Goal: Find specific page/section

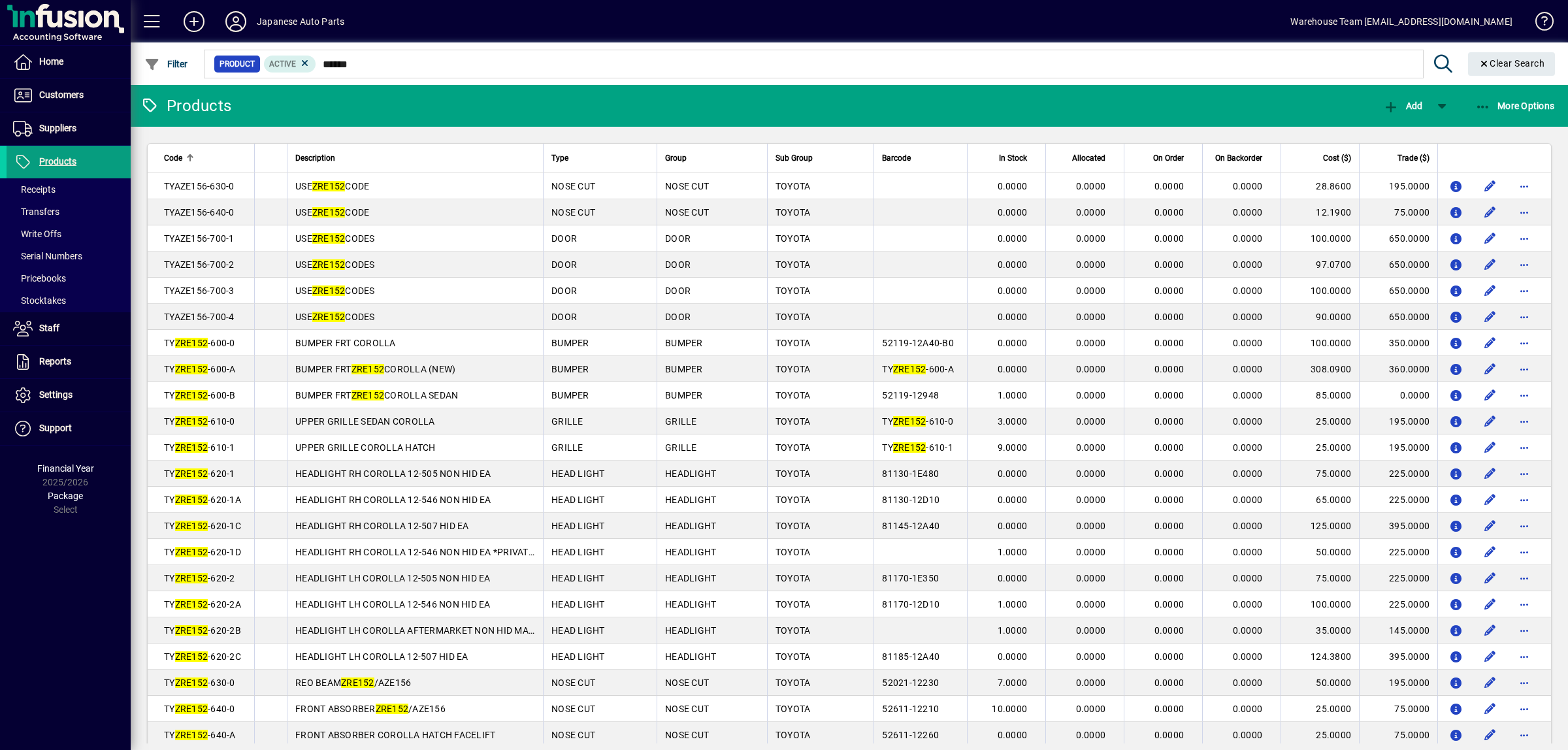
scroll to position [653, 0]
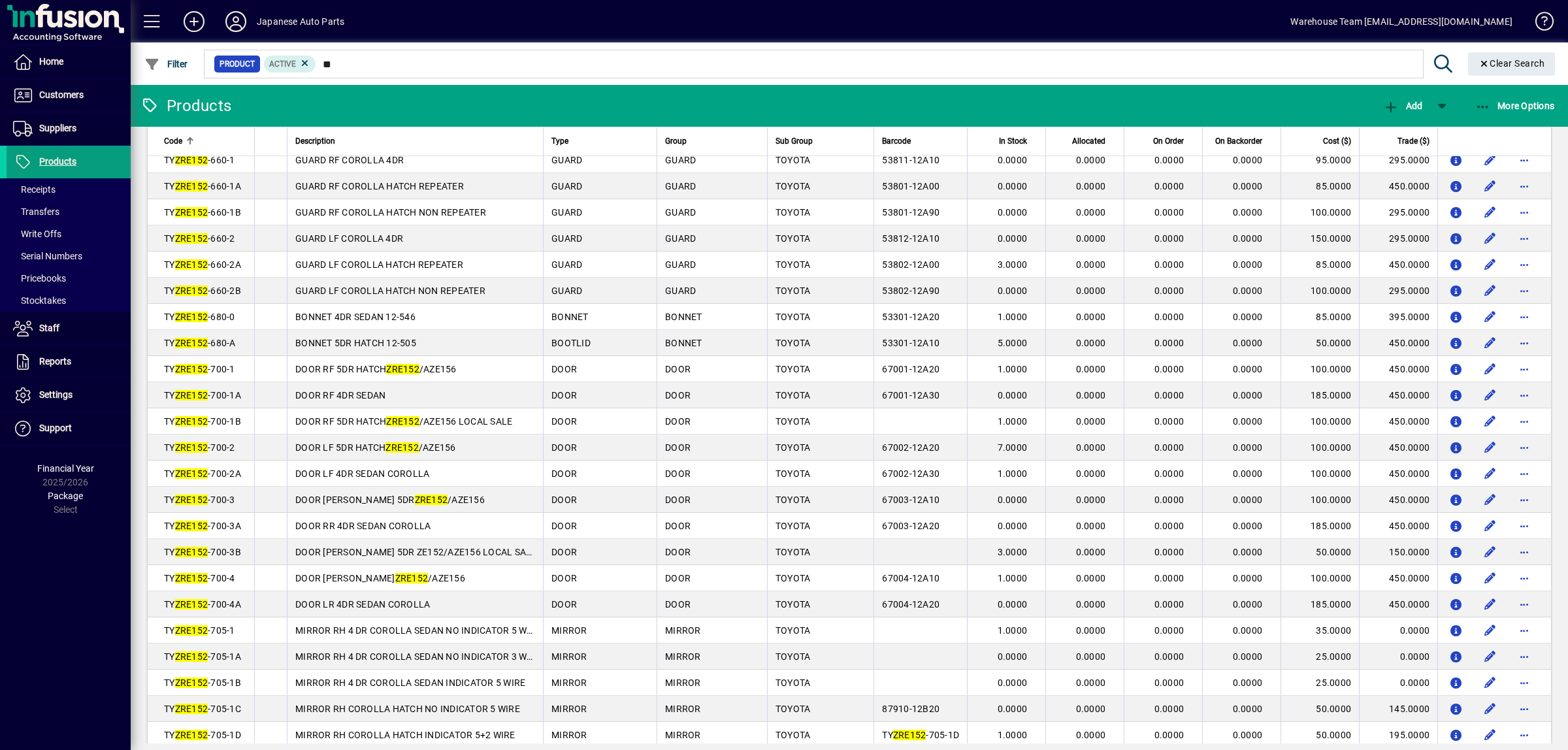
type input "*"
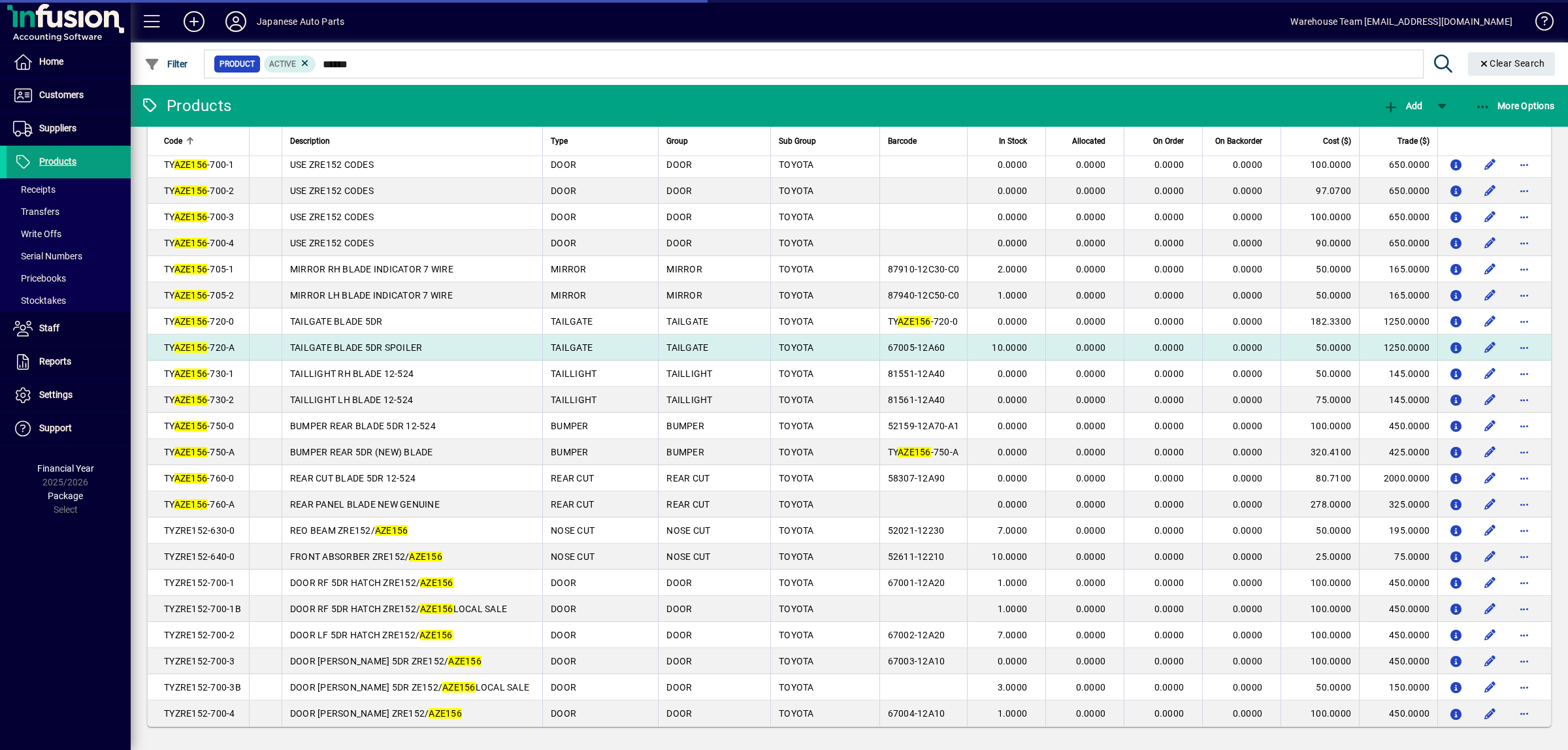
scroll to position [543, 0]
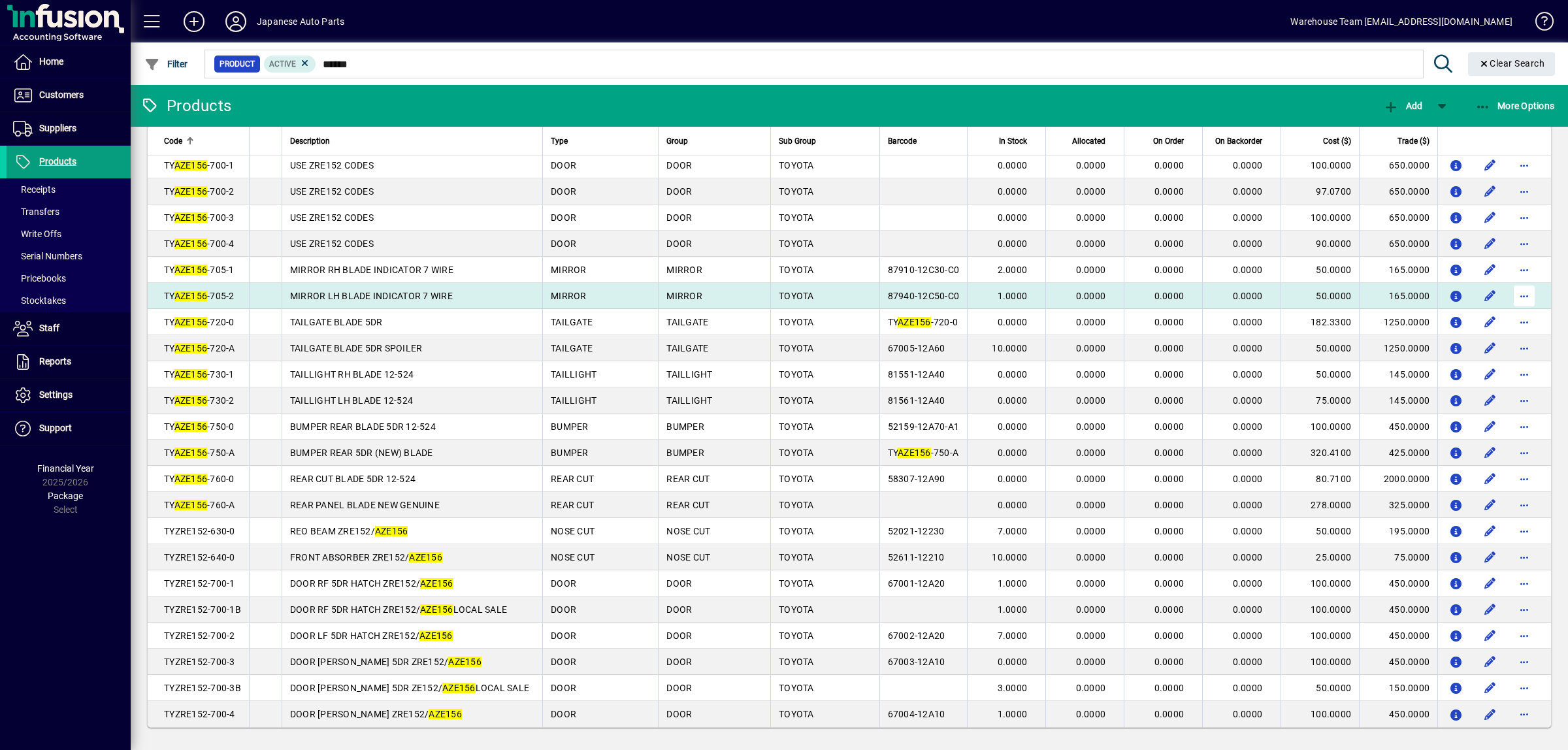
type input "******"
click at [1517, 293] on span "button" at bounding box center [1524, 296] width 31 height 31
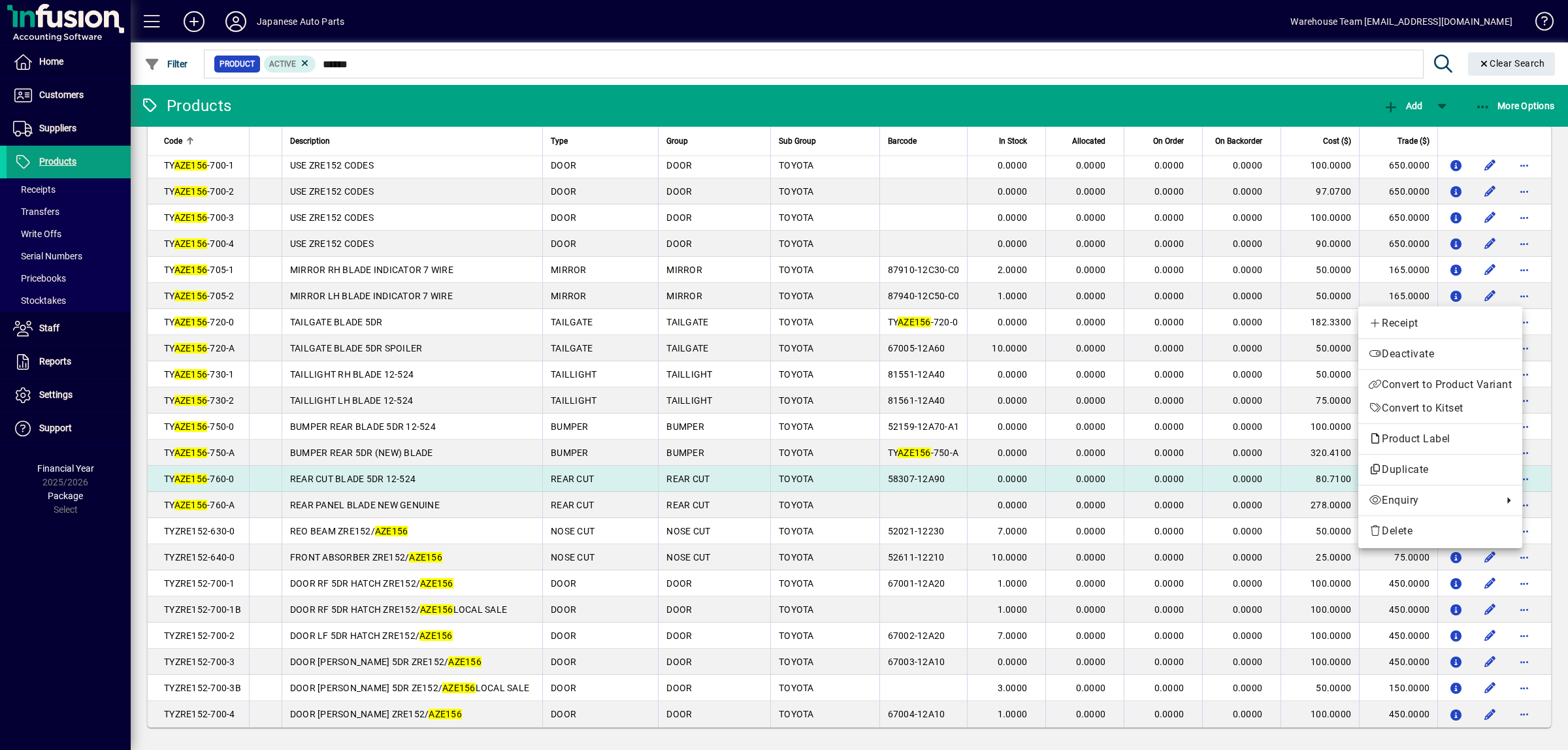
click at [1409, 488] on div "Receipt Deactivate Convert to Product Variant Convert to Kitset Product Label D…" at bounding box center [1440, 427] width 164 height 242
